Goal: Information Seeking & Learning: Learn about a topic

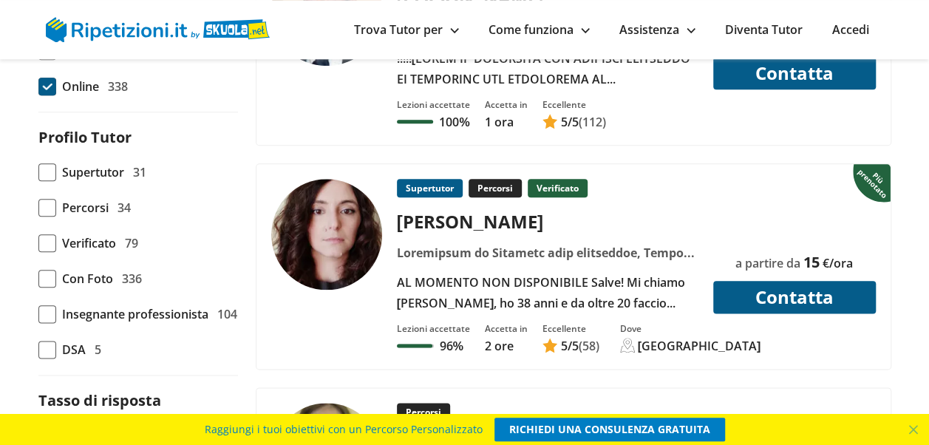
scroll to position [766, 0]
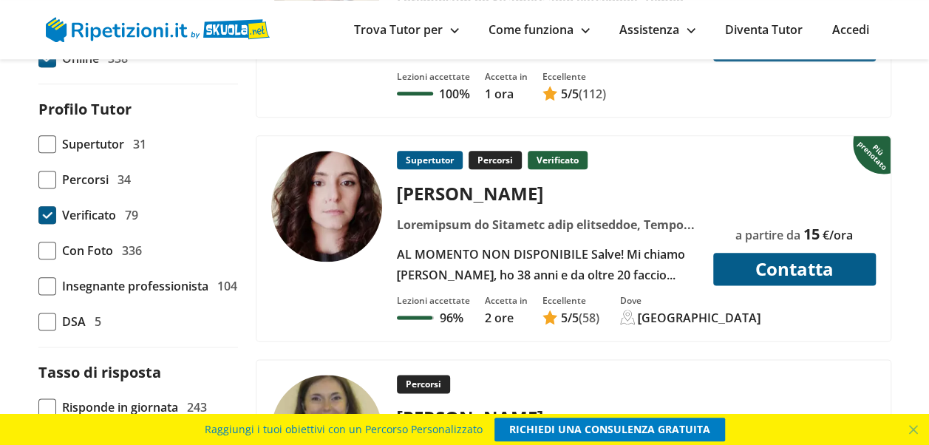
click at [43, 224] on span at bounding box center [47, 215] width 18 height 18
click at [38, 215] on input "Verificato 79" at bounding box center [38, 215] width 0 height 0
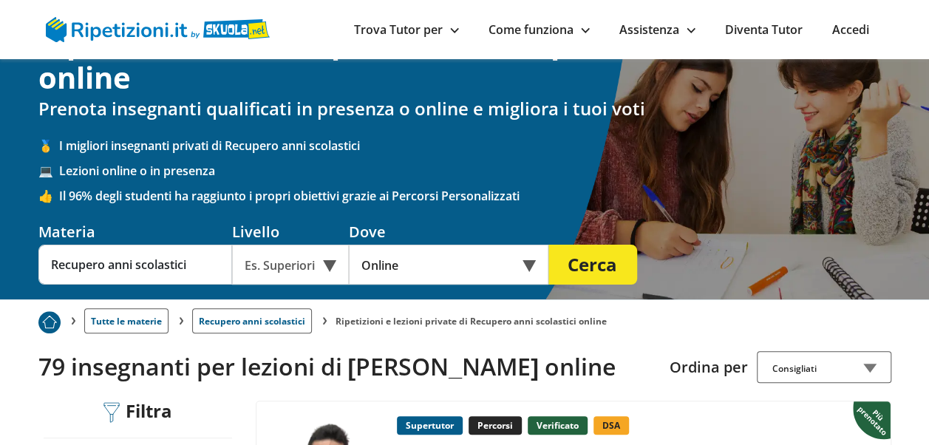
scroll to position [47, 0]
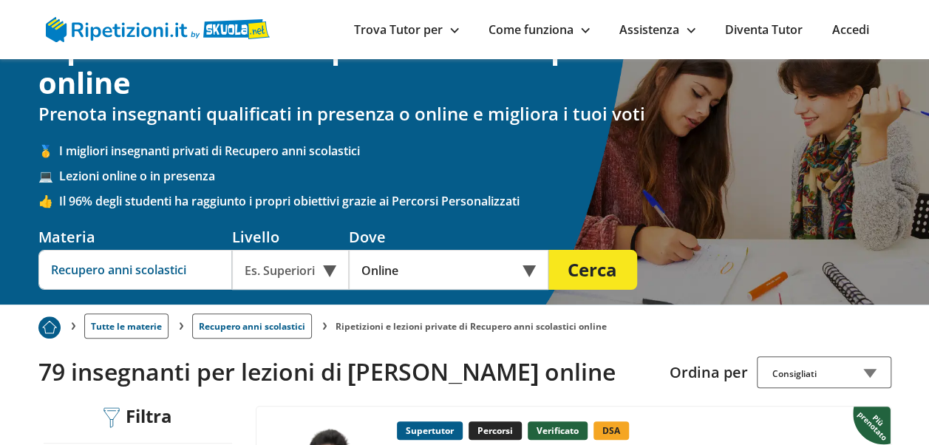
click at [140, 265] on input "Recupero anni scolastici" at bounding box center [135, 270] width 194 height 40
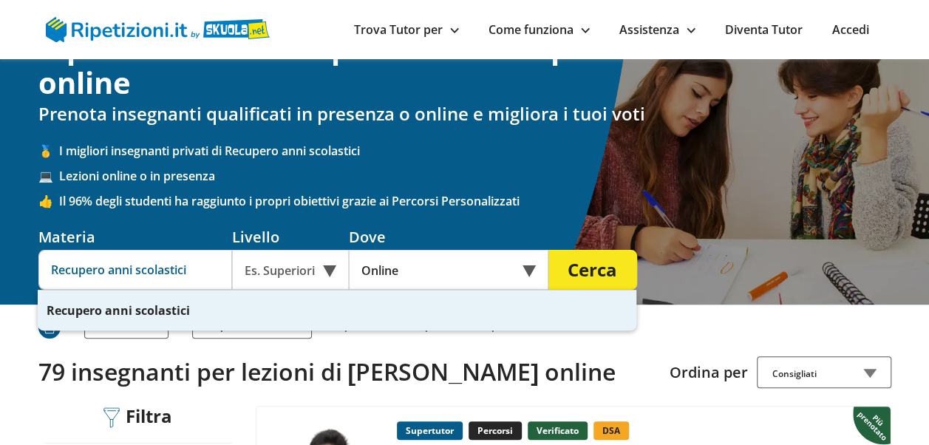
click at [198, 271] on input "Recupero anni scolastici" at bounding box center [135, 270] width 194 height 40
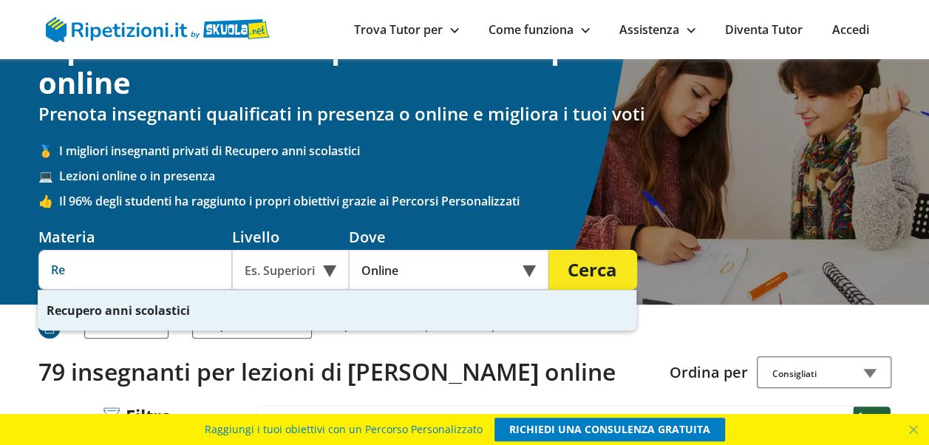
type input "R"
click at [155, 311] on div "Analisi matemati ca" at bounding box center [337, 311] width 599 height 40
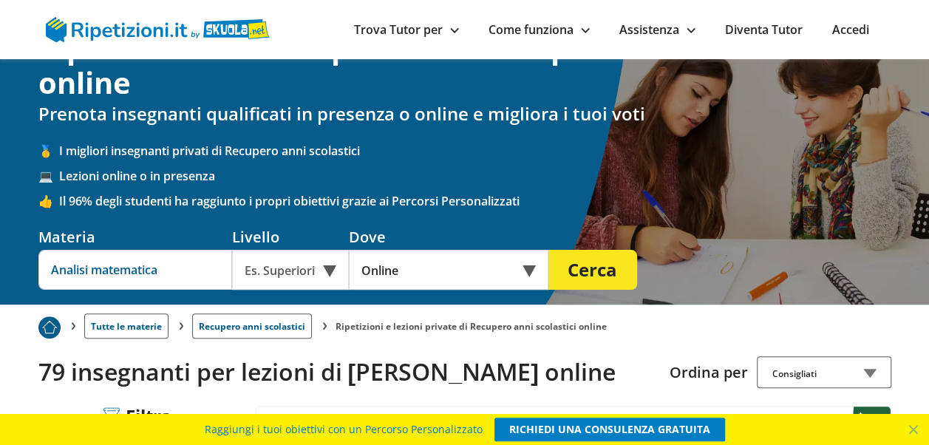
type input "Analisi matematica"
click at [584, 268] on button "Cerca" at bounding box center [593, 270] width 89 height 40
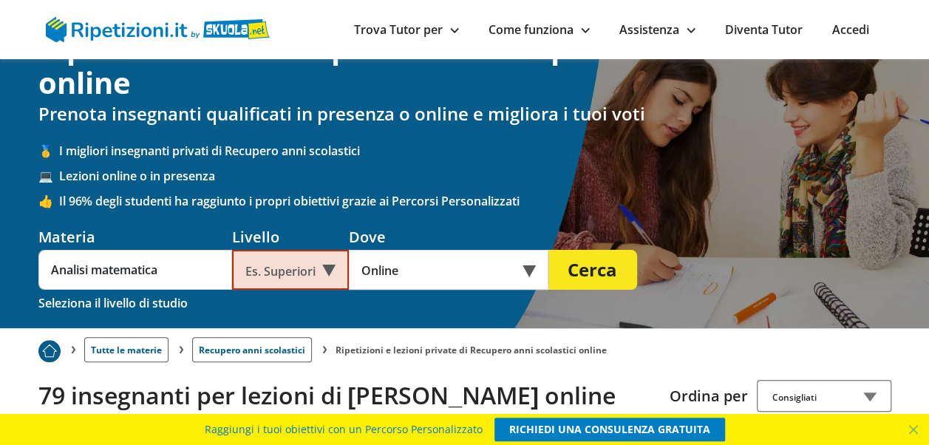
click at [328, 265] on div "Es. Superiori" at bounding box center [290, 270] width 117 height 40
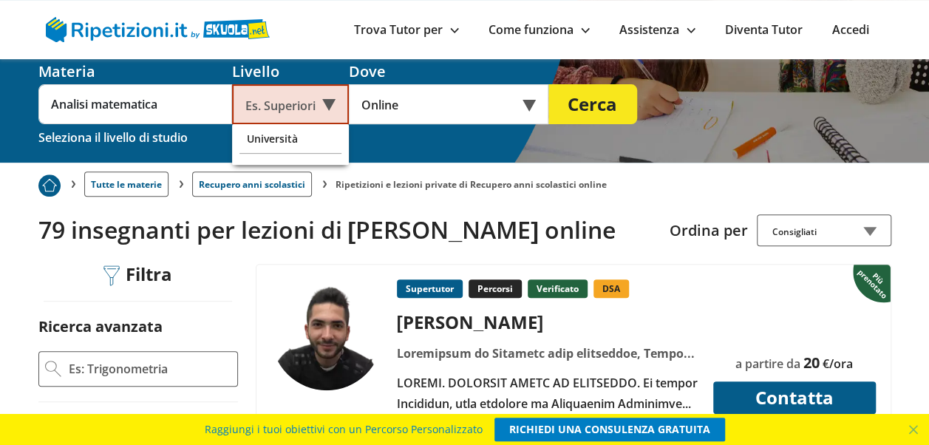
scroll to position [219, 0]
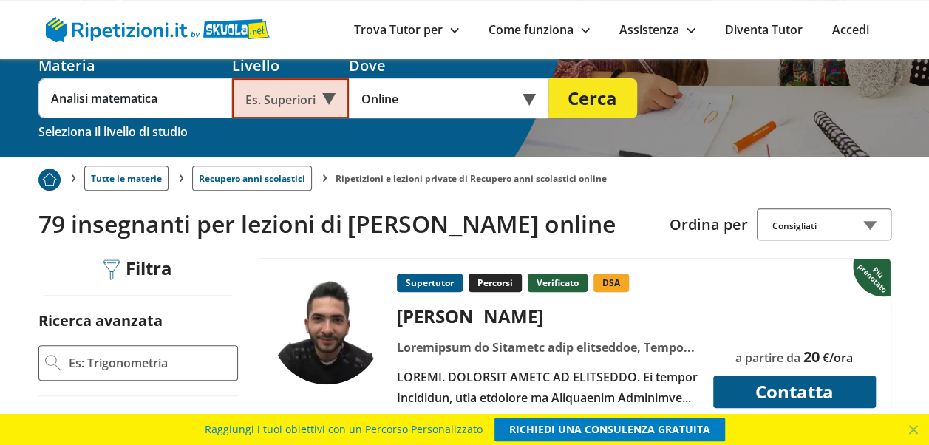
click at [268, 101] on div "Es. Superiori" at bounding box center [290, 98] width 117 height 40
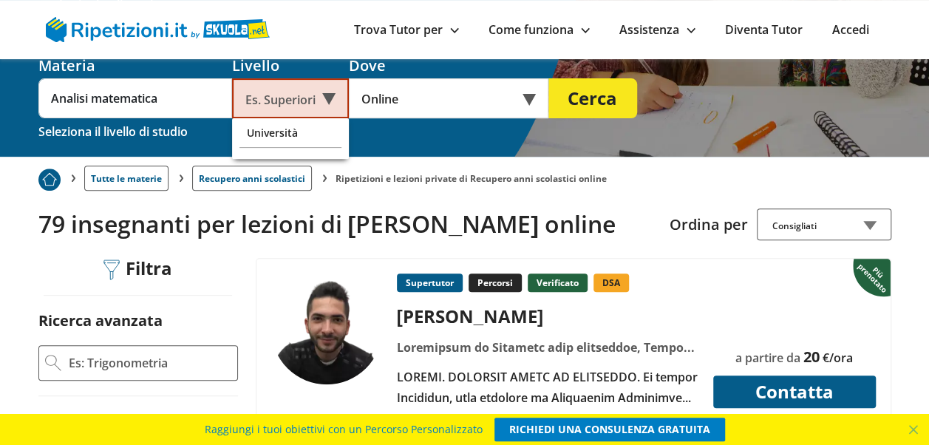
click at [256, 92] on div "Es. Superiori" at bounding box center [290, 98] width 117 height 40
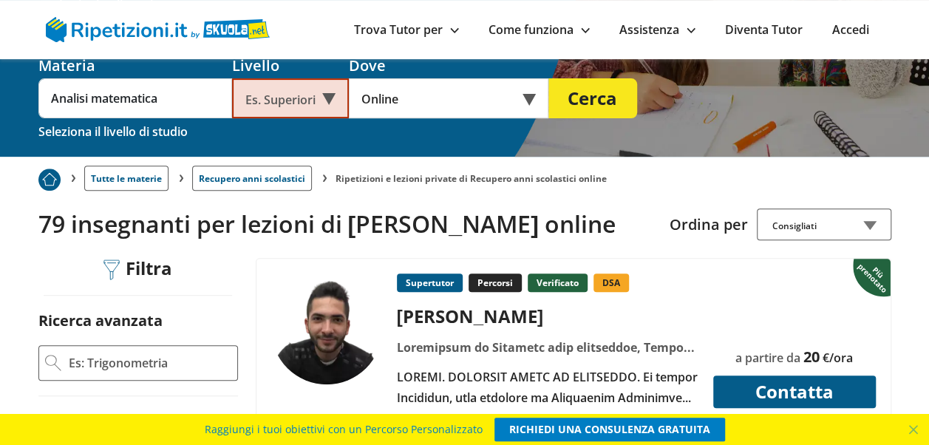
click at [327, 106] on div "Es. Superiori" at bounding box center [290, 98] width 117 height 40
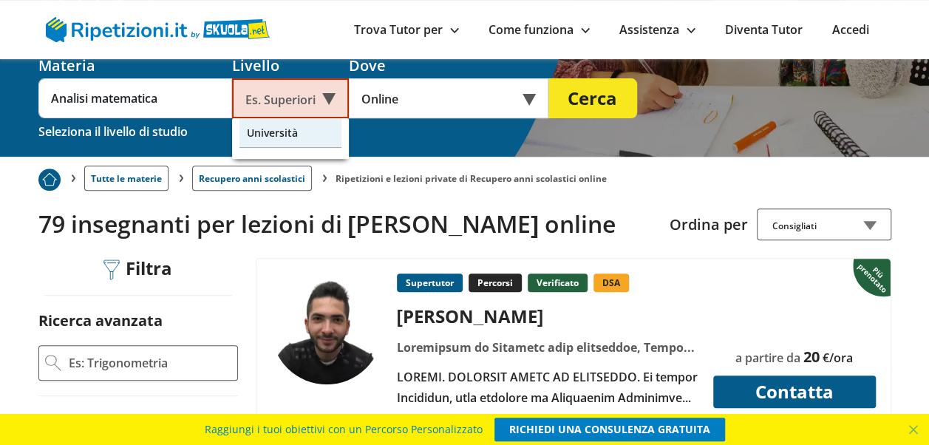
click at [267, 136] on div "Università" at bounding box center [291, 133] width 102 height 30
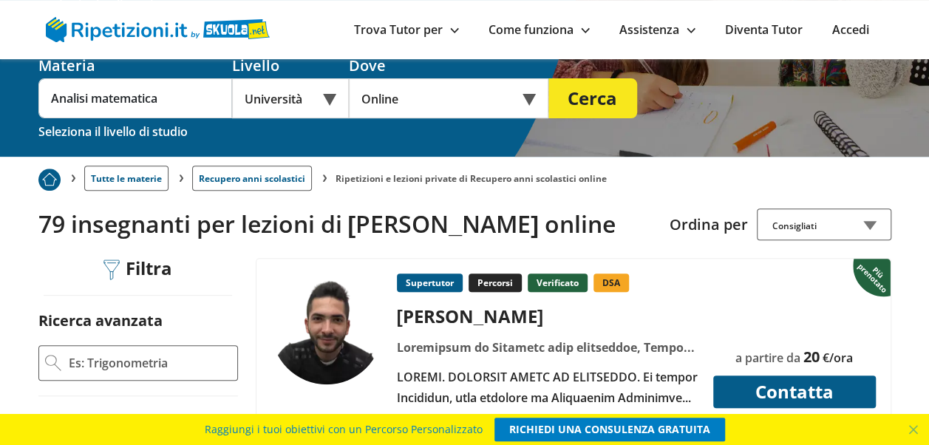
click at [277, 104] on div "Università" at bounding box center [290, 98] width 117 height 40
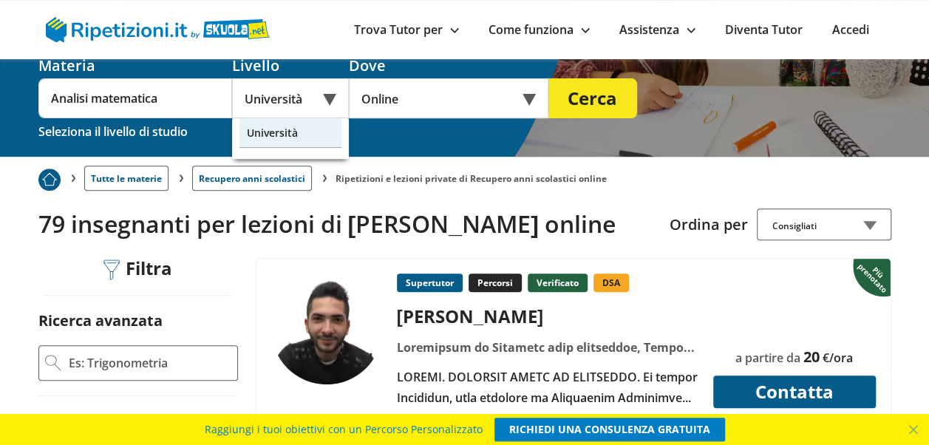
click at [271, 147] on div "Università" at bounding box center [291, 133] width 102 height 30
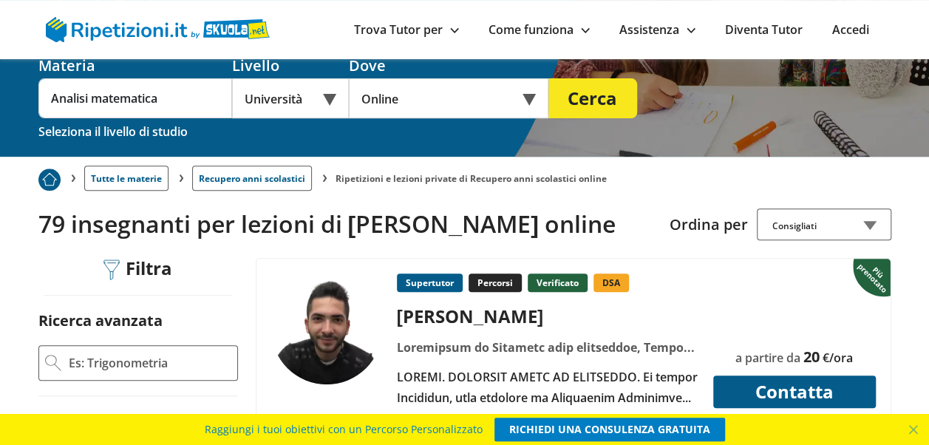
click at [278, 166] on link "Recupero anni scolastici" at bounding box center [252, 178] width 120 height 25
click at [277, 106] on div "Università" at bounding box center [290, 98] width 117 height 40
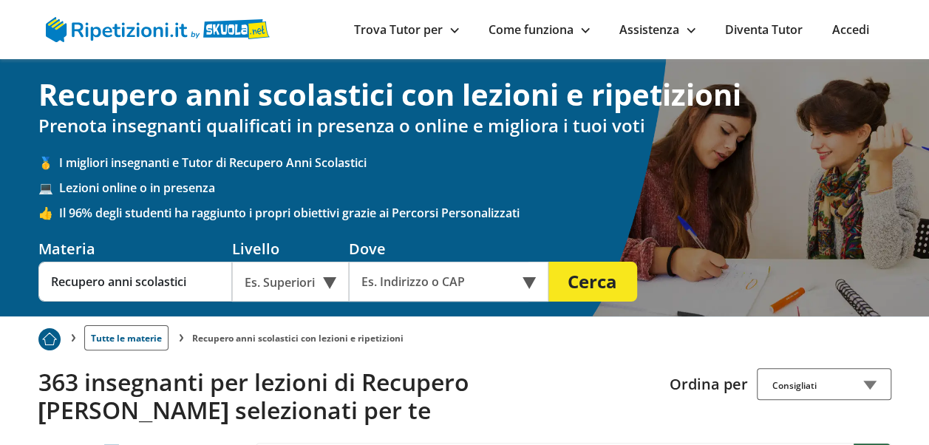
click at [330, 282] on div "Es. Superiori" at bounding box center [290, 282] width 117 height 40
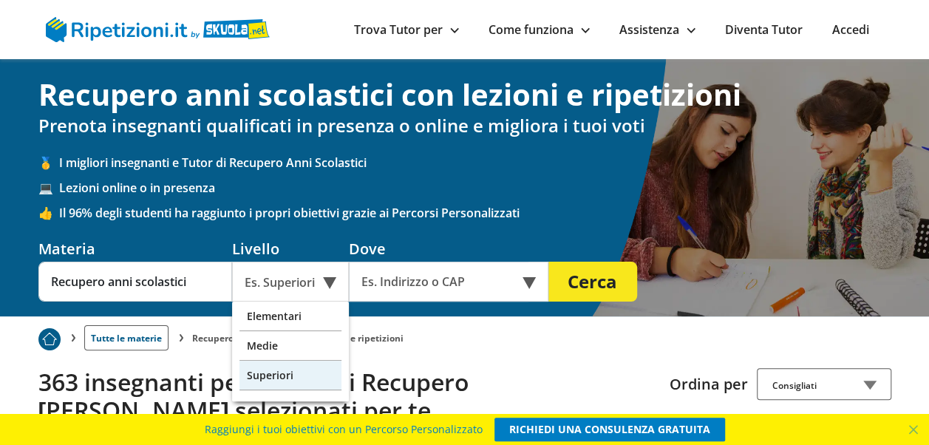
click at [265, 376] on div "Superiori" at bounding box center [291, 376] width 102 height 30
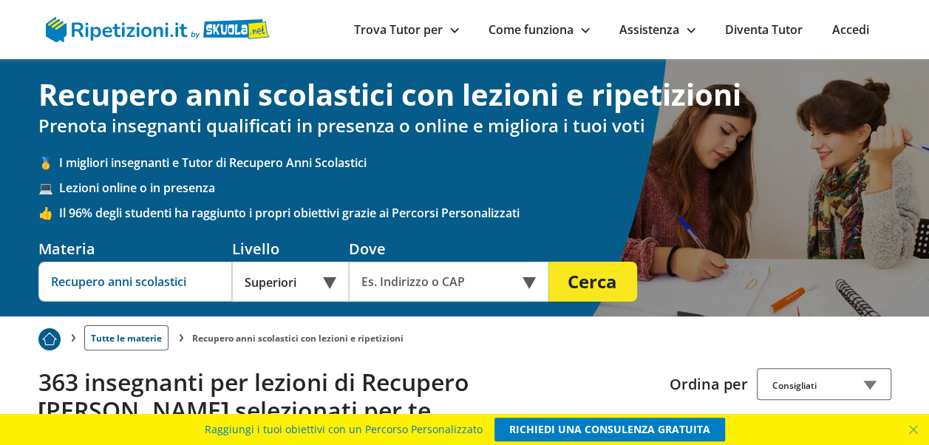
click at [186, 280] on input "Recupero anni scolastici" at bounding box center [135, 282] width 194 height 40
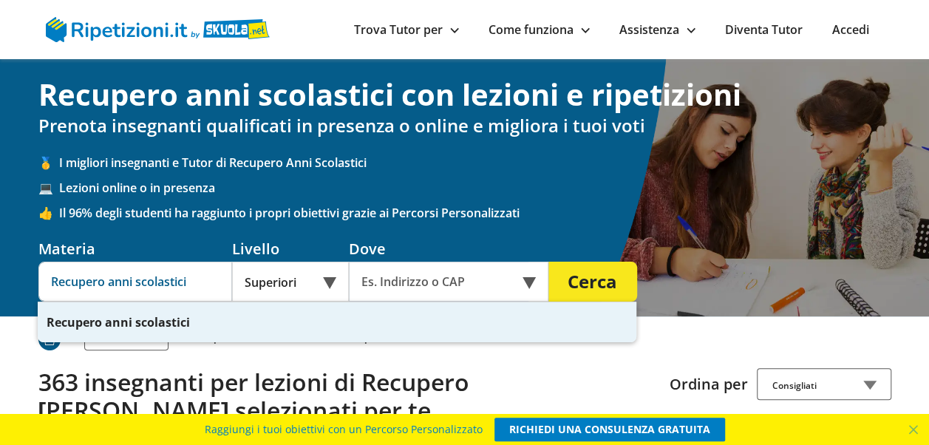
drag, startPoint x: 186, startPoint y: 280, endPoint x: 38, endPoint y: 290, distance: 148.2
click at [38, 290] on input "Recupero anni scolastici" at bounding box center [135, 282] width 194 height 40
click at [144, 325] on div "Analisi mate matica" at bounding box center [337, 322] width 599 height 40
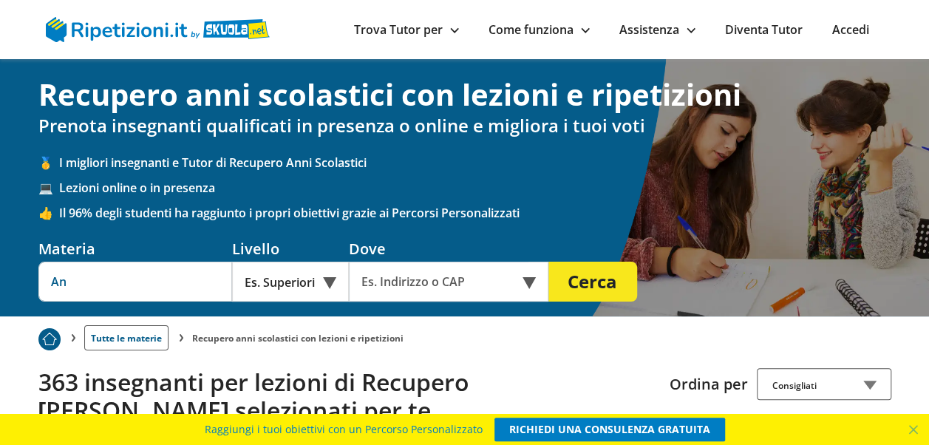
type input "A"
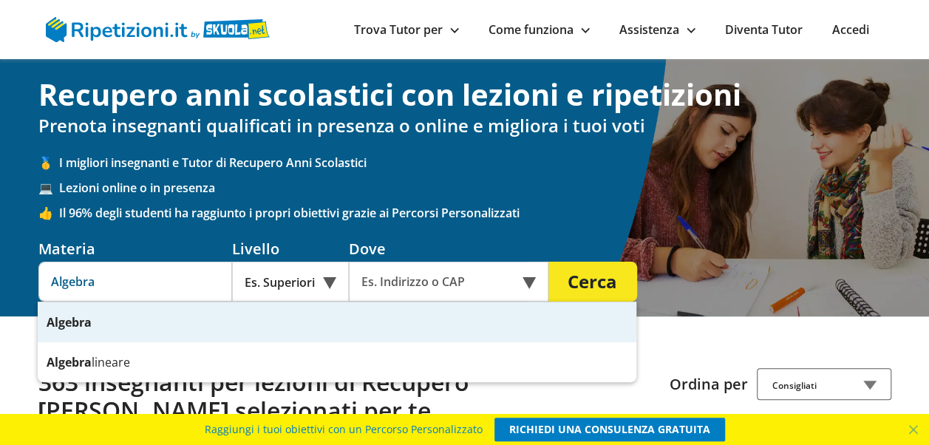
type input "Algebra"
click at [549, 262] on button "Cerca" at bounding box center [593, 282] width 89 height 40
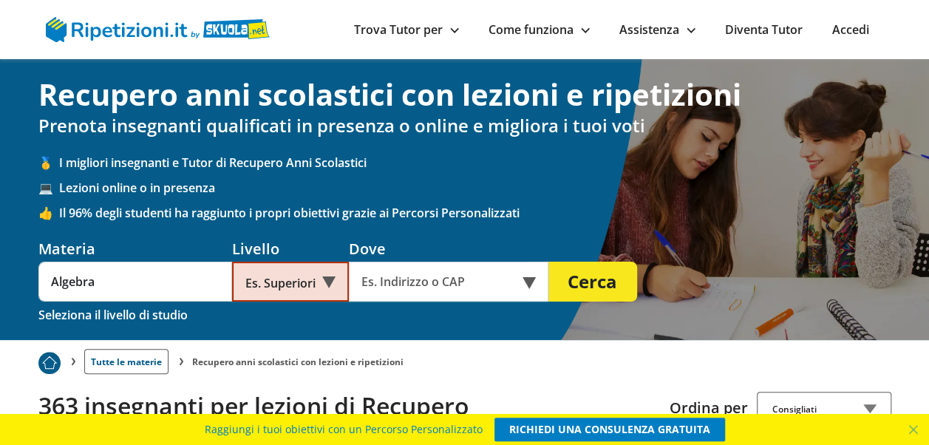
click at [322, 293] on div "Es. Superiori" at bounding box center [290, 282] width 117 height 40
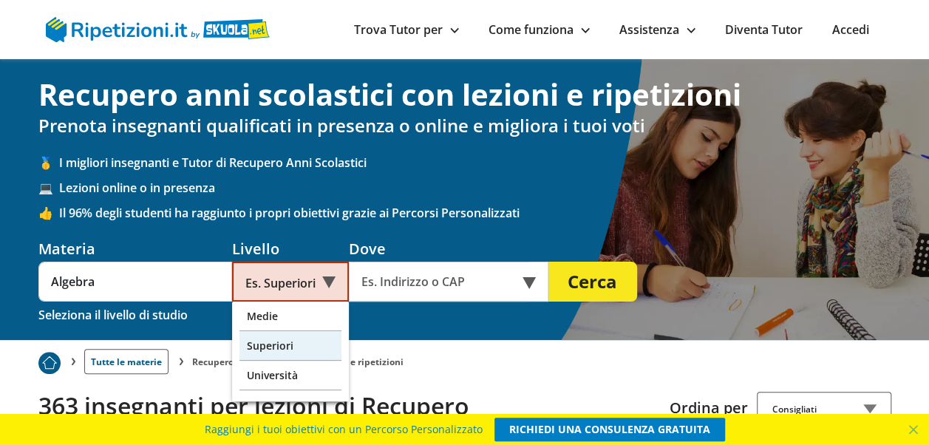
click at [268, 347] on div "Superiori" at bounding box center [291, 346] width 102 height 30
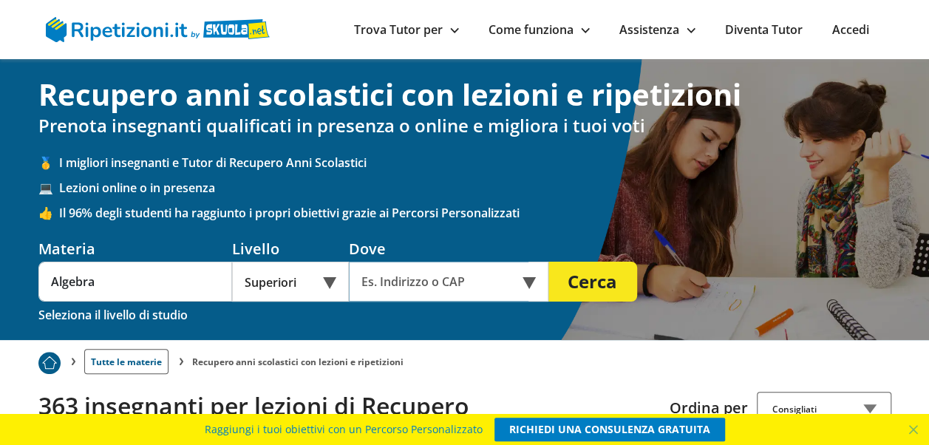
click at [394, 287] on input "text" at bounding box center [439, 282] width 180 height 40
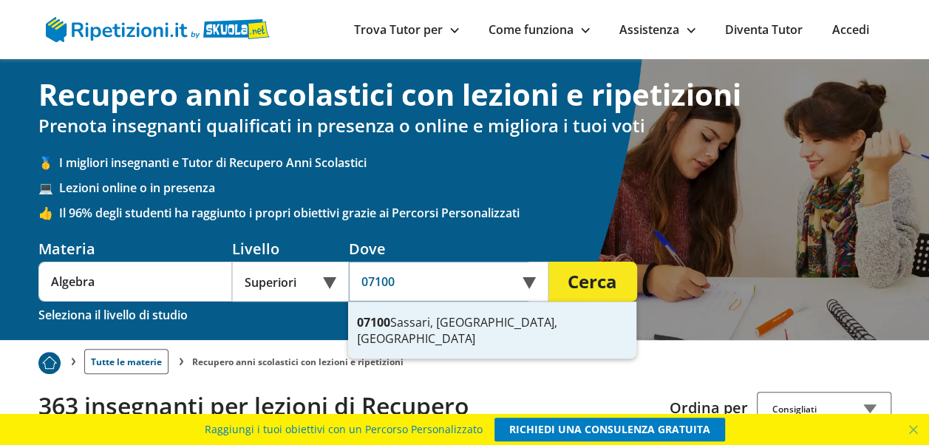
click at [451, 320] on div "07100 Sassari, [GEOGRAPHIC_DATA], [GEOGRAPHIC_DATA]" at bounding box center [492, 330] width 288 height 56
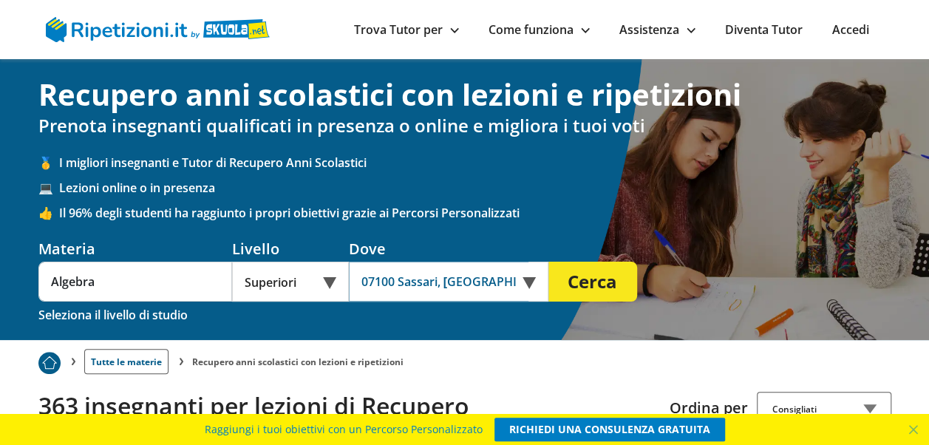
type input "07100 Sassari, [GEOGRAPHIC_DATA], [GEOGRAPHIC_DATA]"
click at [579, 285] on button "Cerca" at bounding box center [593, 282] width 89 height 40
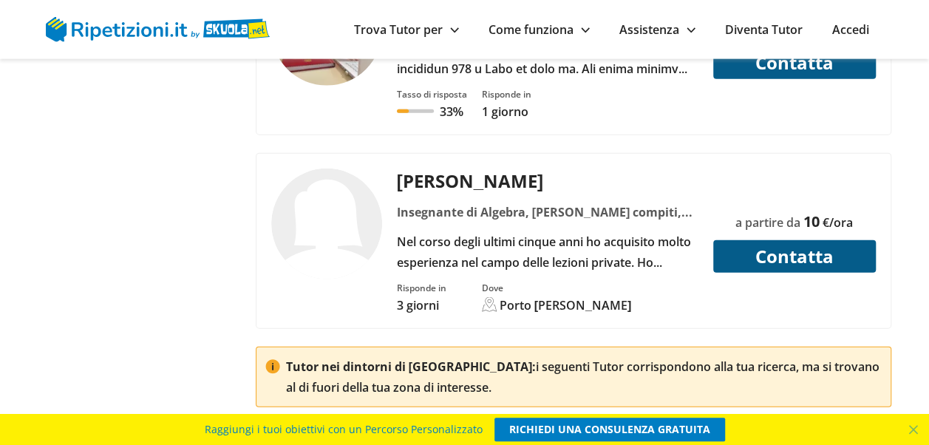
scroll to position [4476, 0]
